Goal: Complete application form

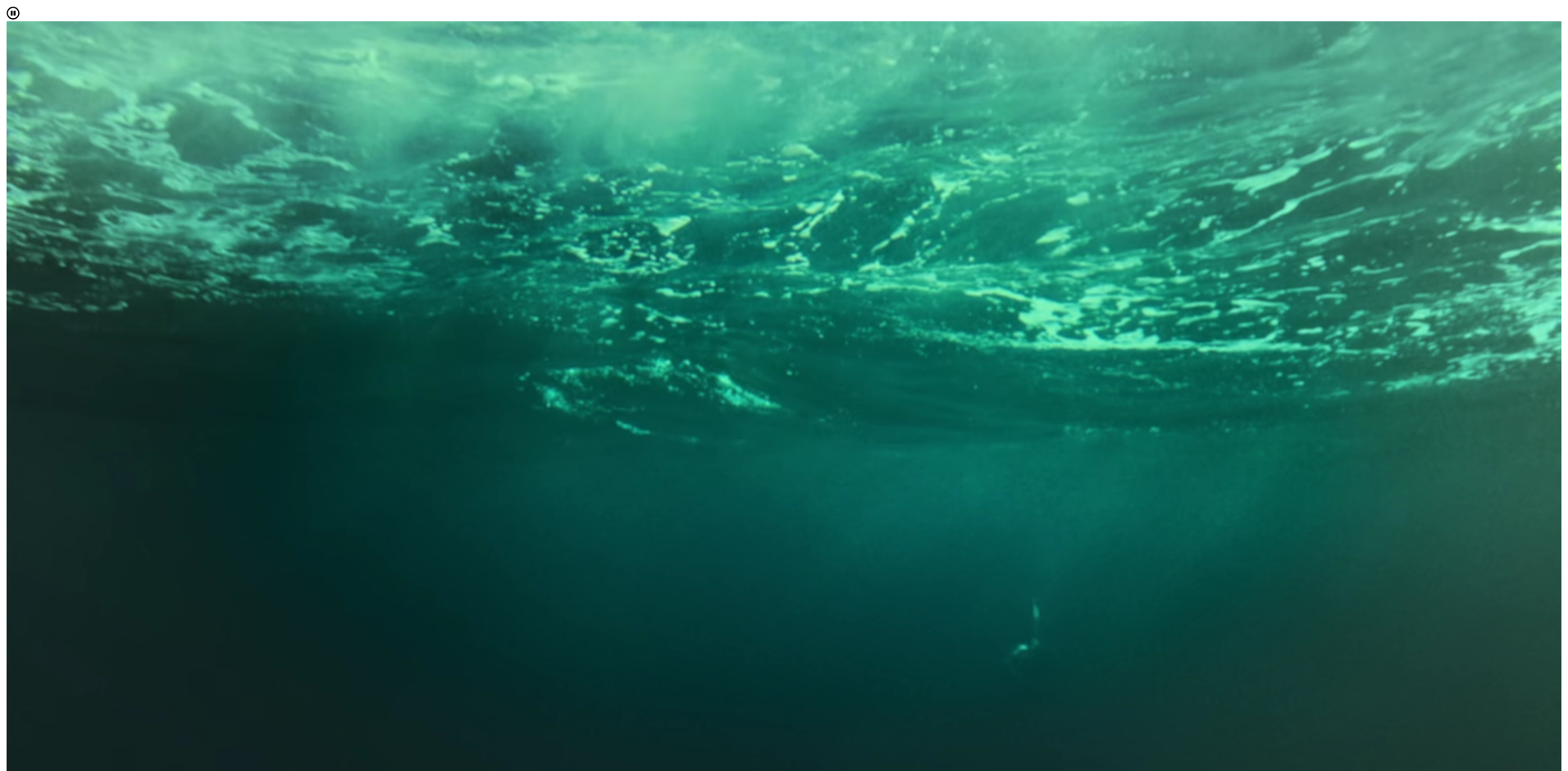
drag, startPoint x: 1012, startPoint y: 398, endPoint x: 1021, endPoint y: 386, distance: 15.0
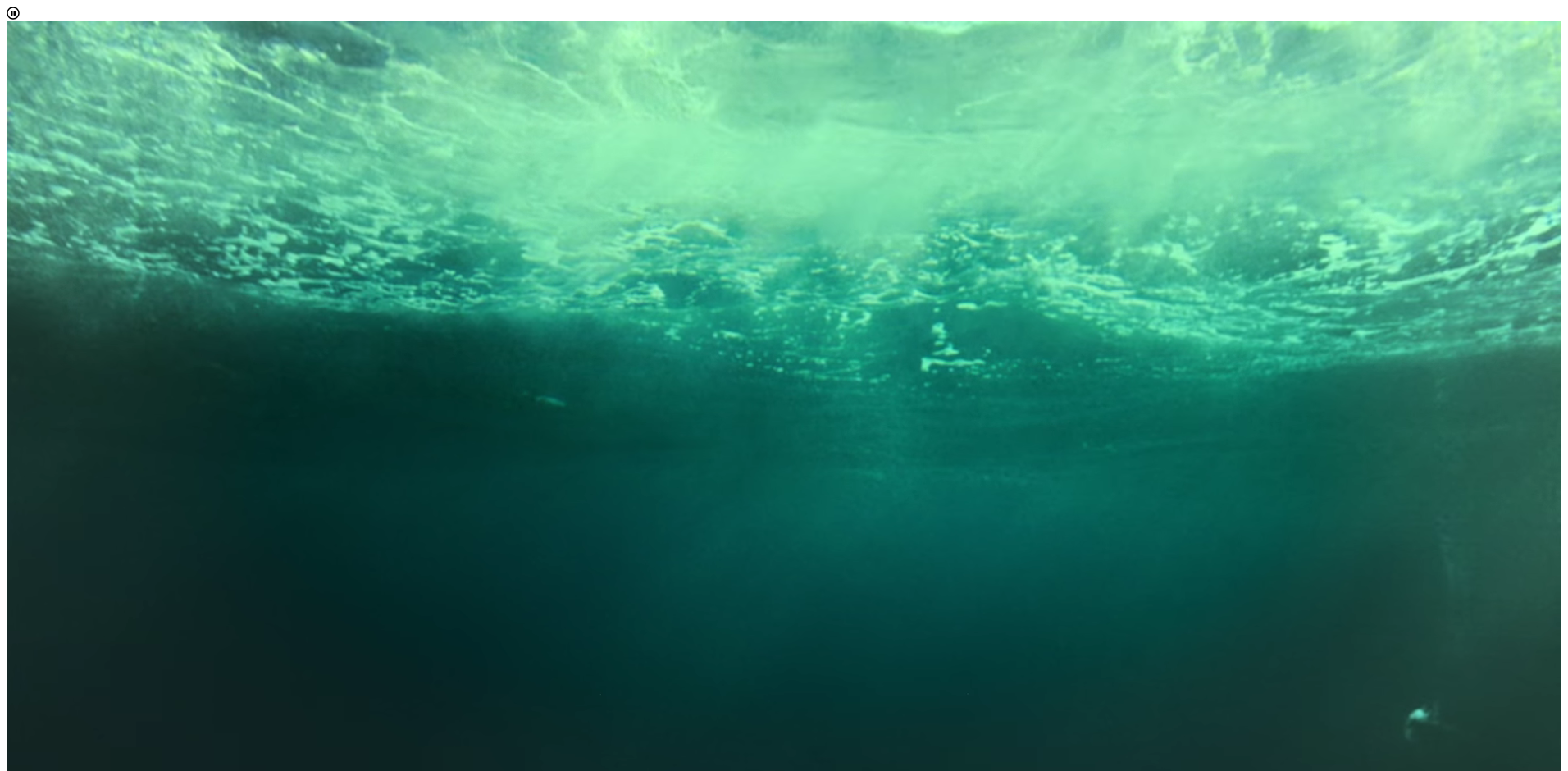
scroll to position [9, 76]
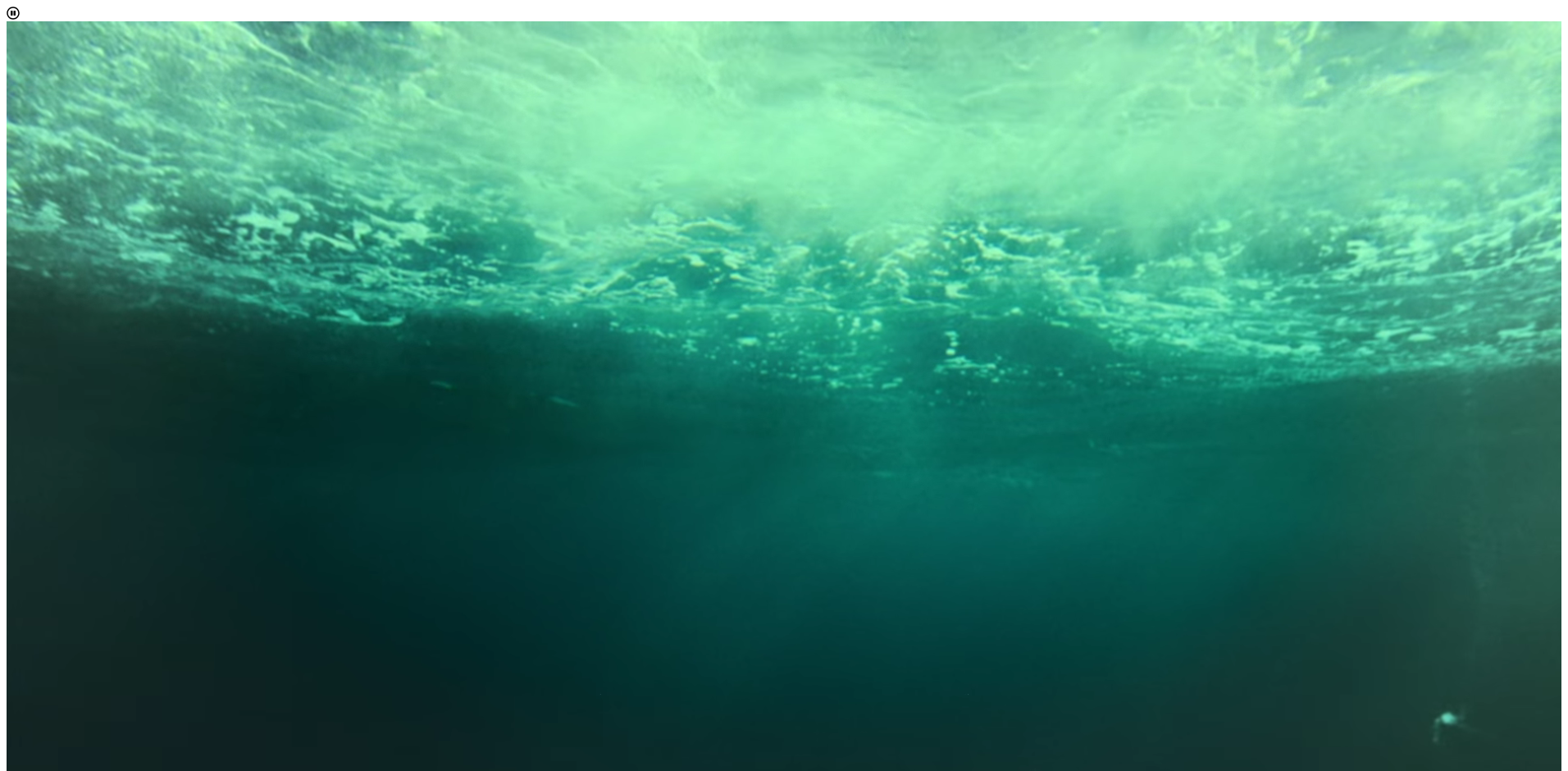
select select "[object Object]"
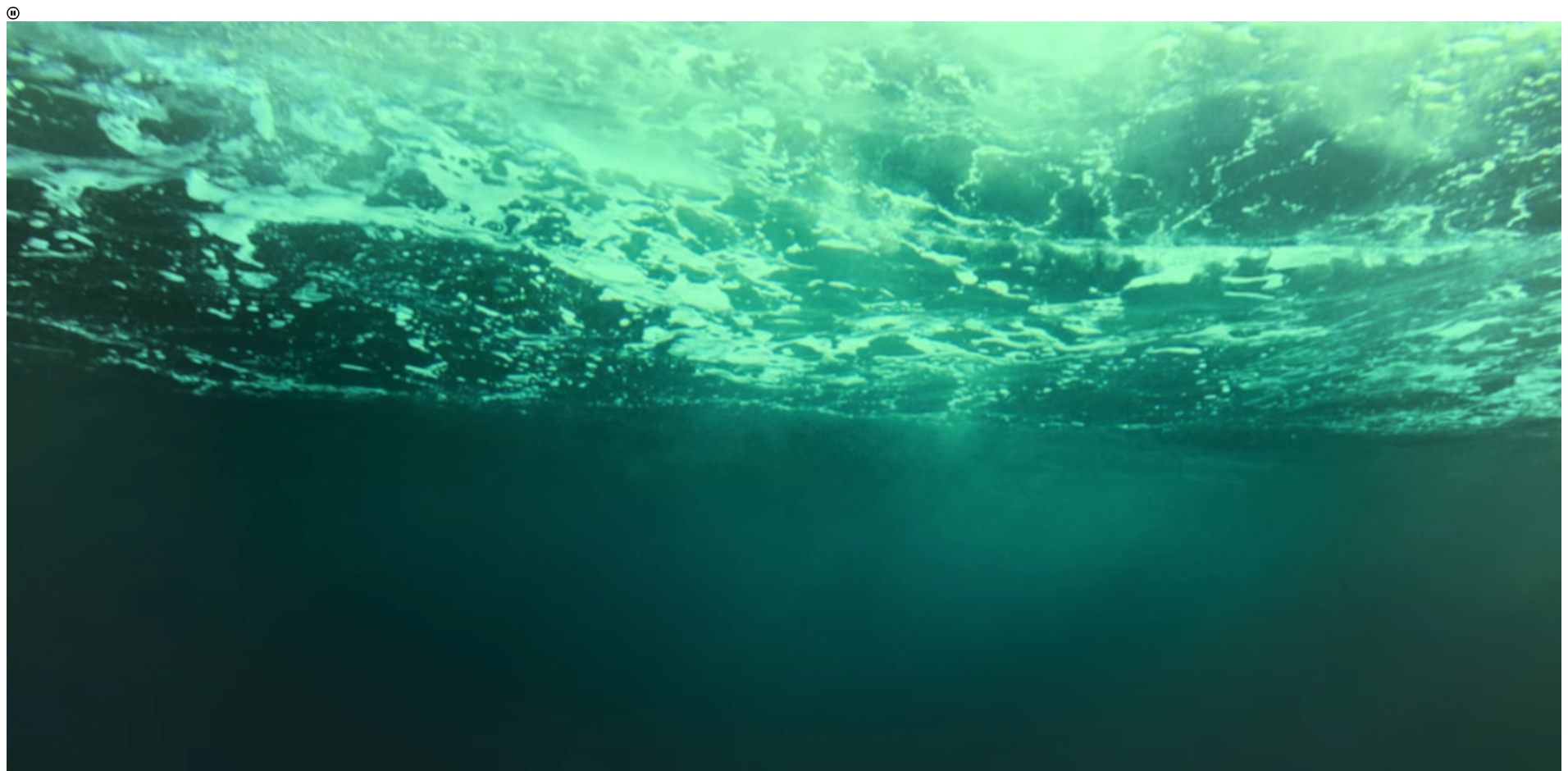
scroll to position [112, 0]
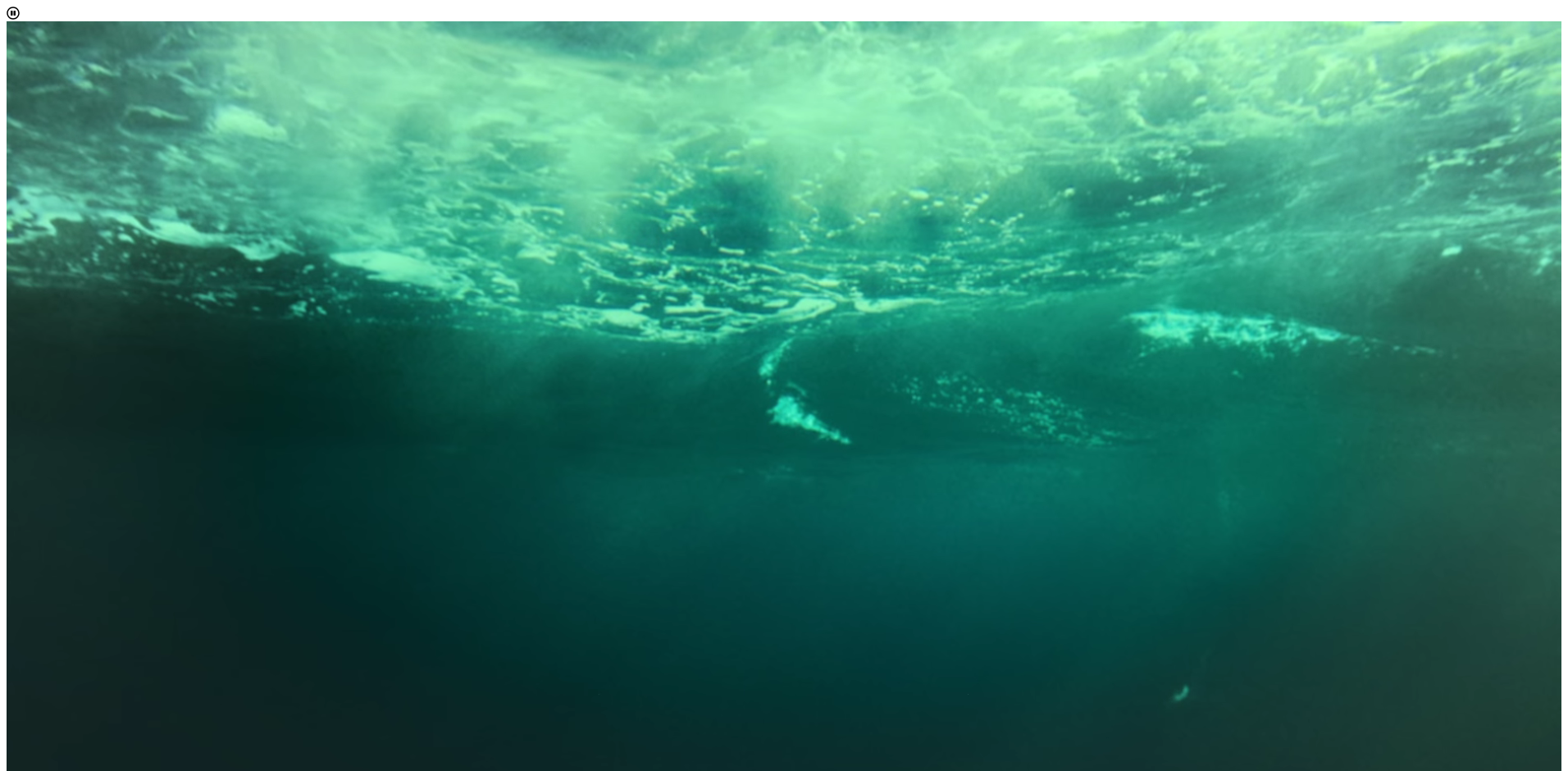
drag, startPoint x: 1355, startPoint y: 501, endPoint x: 1356, endPoint y: 527, distance: 26.0
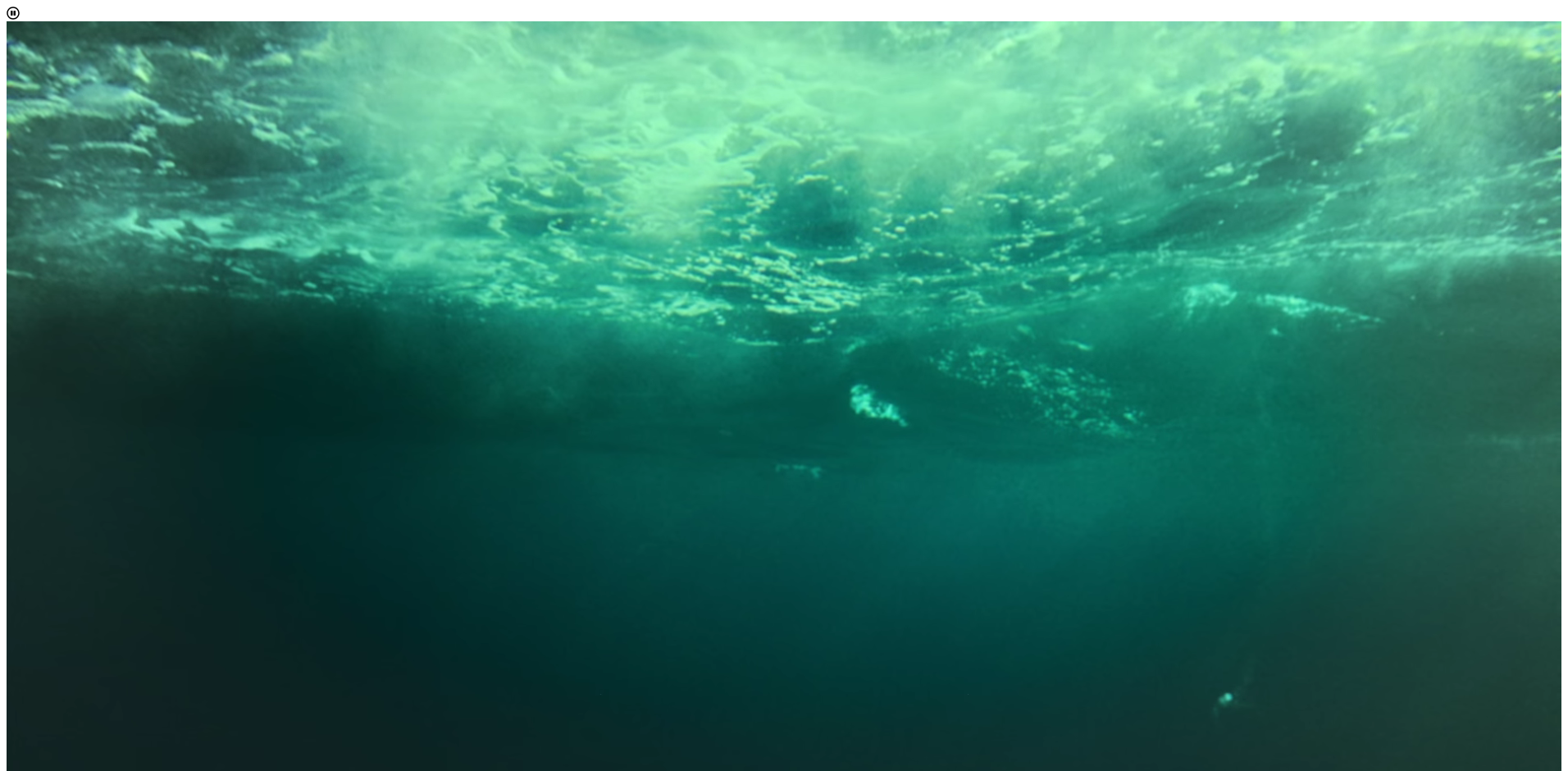
scroll to position [0, 0]
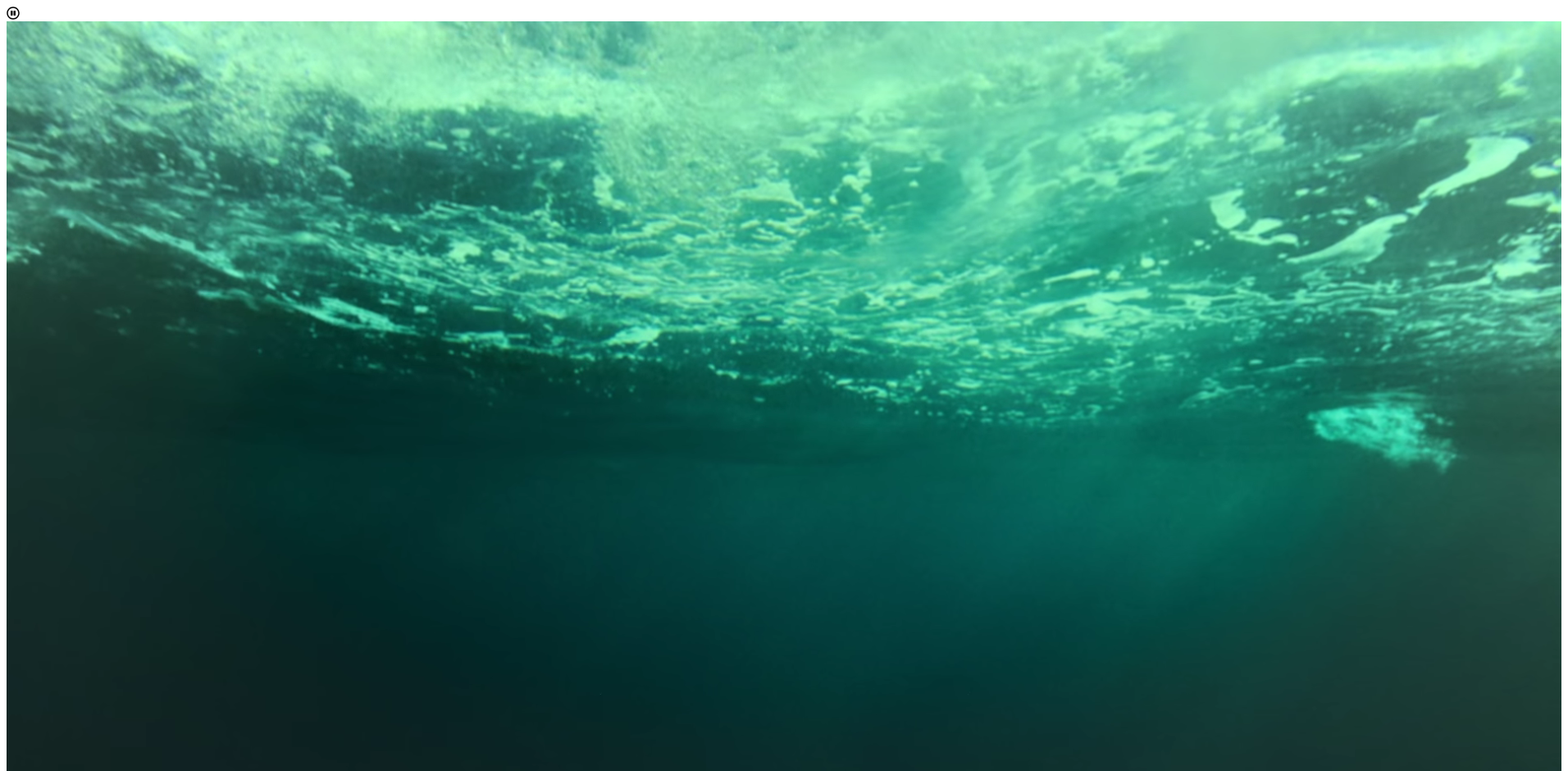
drag, startPoint x: 1543, startPoint y: 530, endPoint x: 1528, endPoint y: 536, distance: 16.2
